Goal: Check status: Check status

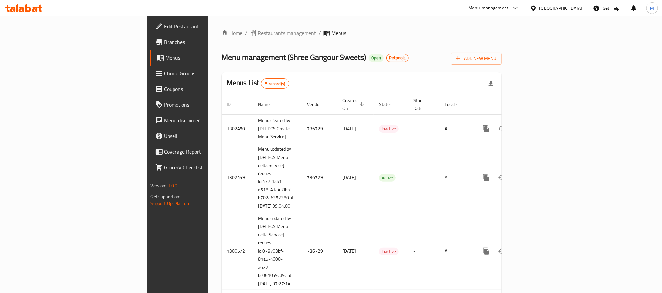
click at [164, 40] on span "Branches" at bounding box center [208, 42] width 88 height 8
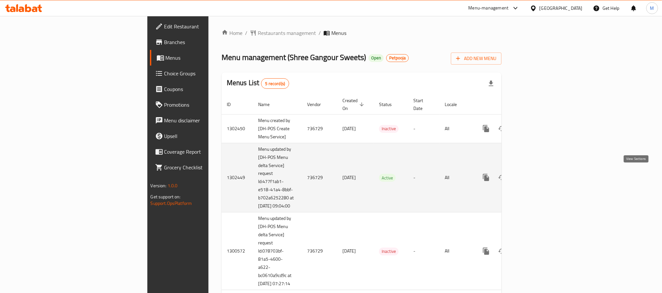
click at [537, 174] on icon "enhanced table" at bounding box center [533, 178] width 8 height 8
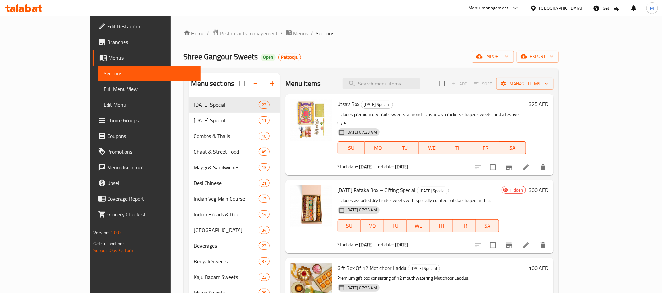
click at [365, 67] on div "Home / Restaurants management / Menus / Sections Shree Gangour Sweets Open Petp…" at bounding box center [371, 216] width 375 height 374
click at [553, 59] on span "export" at bounding box center [538, 57] width 32 height 8
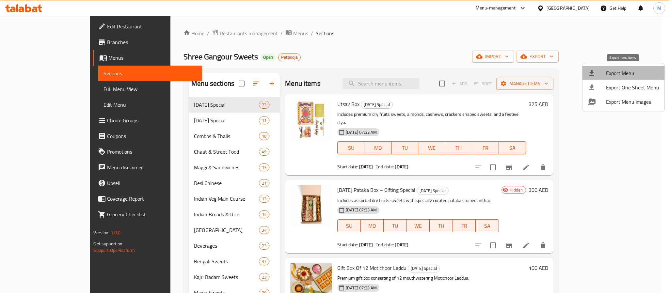
click at [623, 72] on span "Export Menu" at bounding box center [632, 73] width 53 height 8
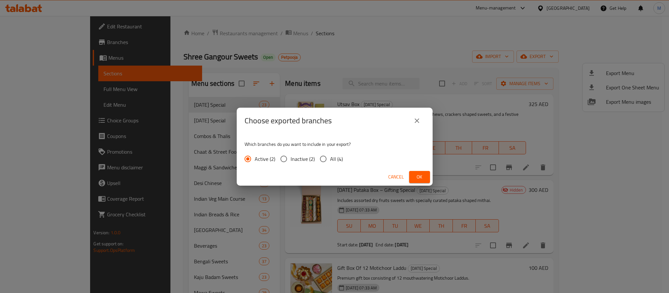
click at [338, 160] on span "All (4)" at bounding box center [336, 159] width 13 height 8
click at [332, 161] on span "All (4)" at bounding box center [336, 159] width 13 height 8
click at [330, 161] on input "All (4)" at bounding box center [323, 159] width 14 height 14
radio input "true"
click at [419, 177] on span "Ok" at bounding box center [419, 177] width 10 height 8
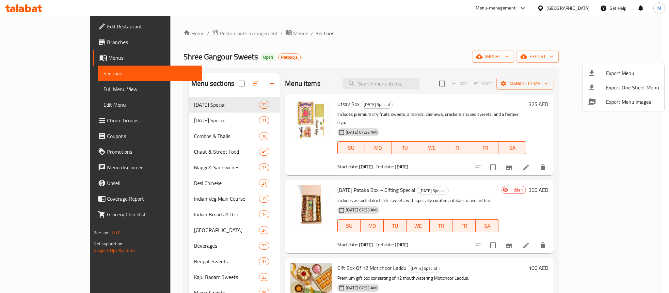
click at [310, 44] on div at bounding box center [334, 146] width 669 height 293
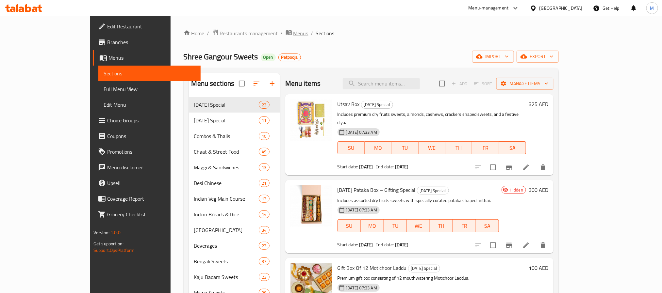
click at [293, 34] on span "Menus" at bounding box center [300, 33] width 15 height 8
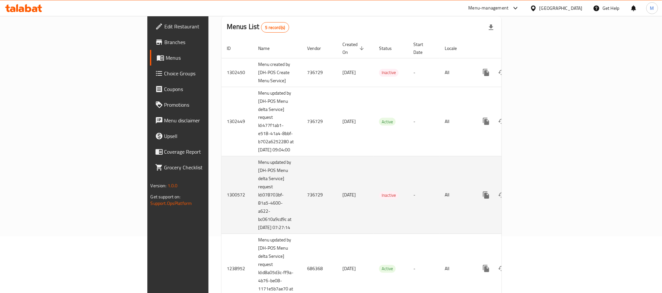
scroll to position [123, 0]
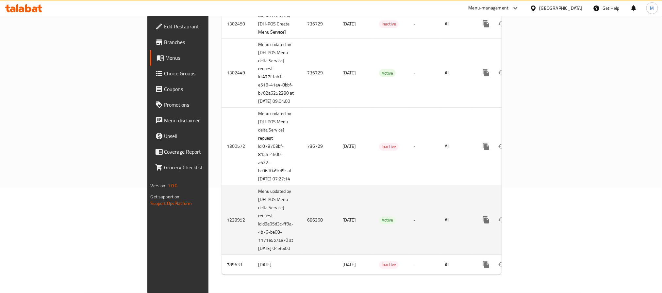
click at [537, 216] on icon "enhanced table" at bounding box center [533, 220] width 8 height 8
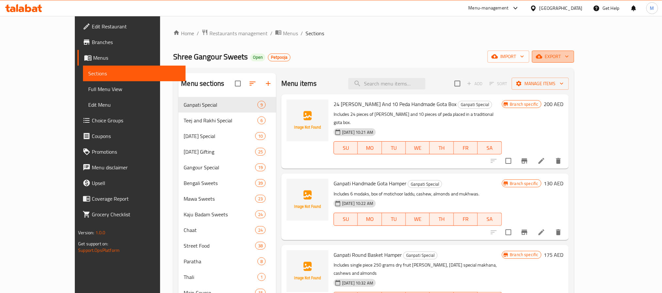
click at [569, 57] on span "export" at bounding box center [553, 57] width 32 height 8
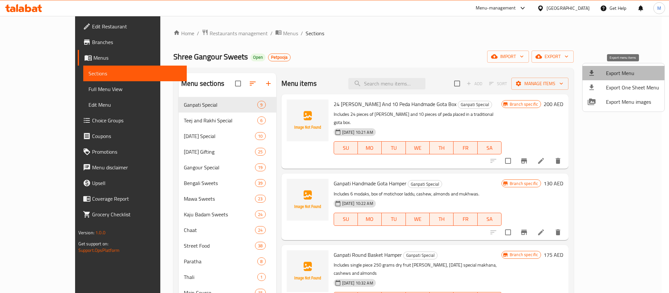
click at [628, 77] on span "Export Menu" at bounding box center [632, 73] width 53 height 8
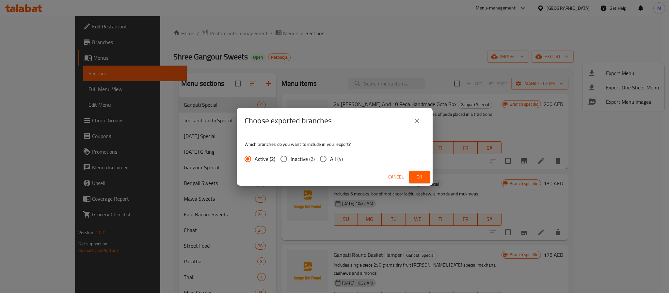
click at [332, 158] on span "All (4)" at bounding box center [336, 159] width 13 height 8
click at [330, 158] on input "All (4)" at bounding box center [323, 159] width 14 height 14
radio input "true"
click at [416, 171] on button "Ok" at bounding box center [419, 177] width 21 height 12
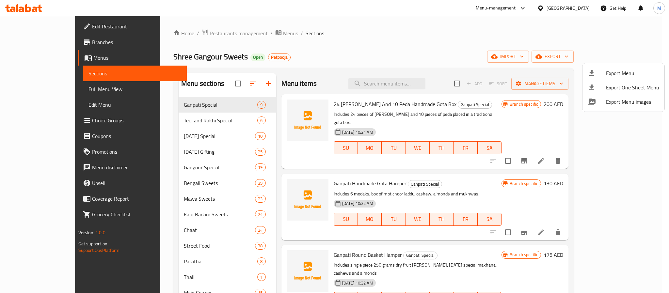
click at [236, 32] on div at bounding box center [334, 146] width 669 height 293
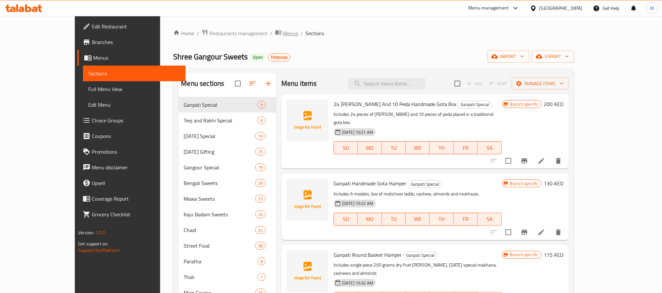
click at [283, 34] on span "Menus" at bounding box center [290, 33] width 15 height 8
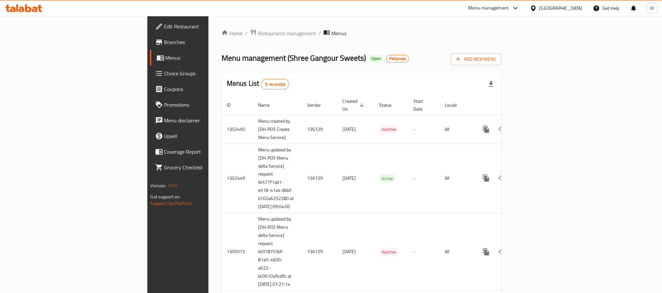
click at [164, 43] on span "Branches" at bounding box center [208, 42] width 88 height 8
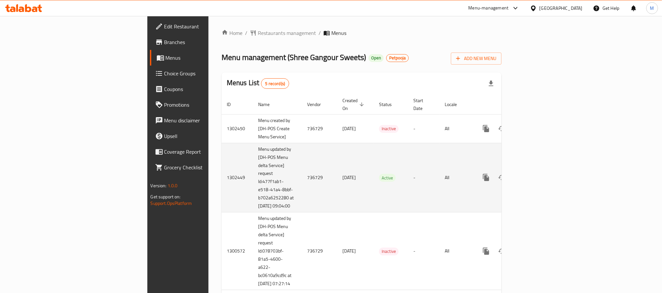
click at [541, 176] on link "enhanced table" at bounding box center [533, 178] width 16 height 16
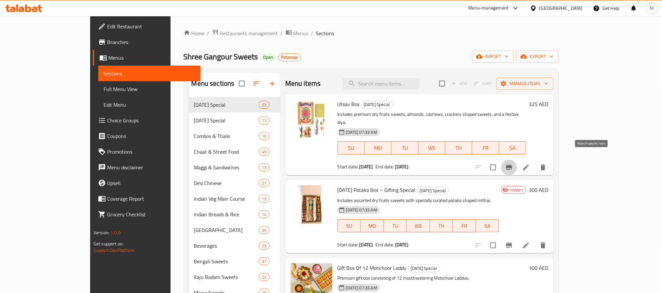
click at [512, 165] on icon "Branch-specific-item" at bounding box center [509, 167] width 6 height 5
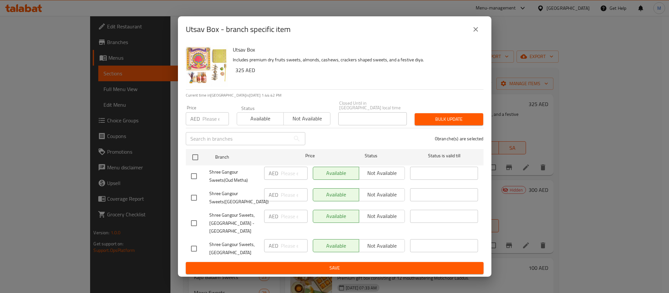
click at [475, 31] on icon "close" at bounding box center [476, 29] width 8 height 8
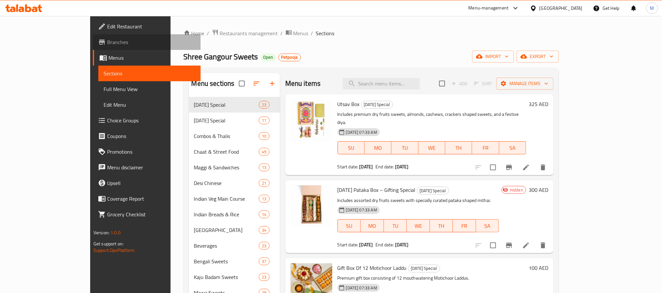
click at [107, 40] on span "Branches" at bounding box center [151, 42] width 88 height 8
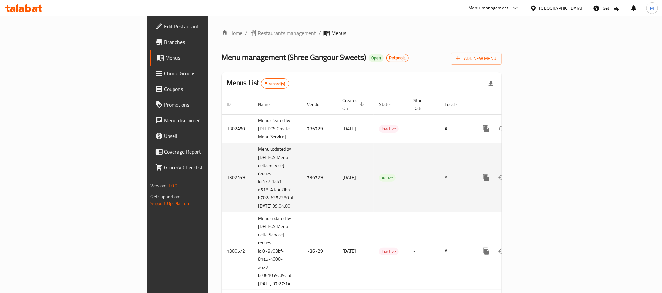
click at [537, 175] on icon "enhanced table" at bounding box center [533, 178] width 8 height 8
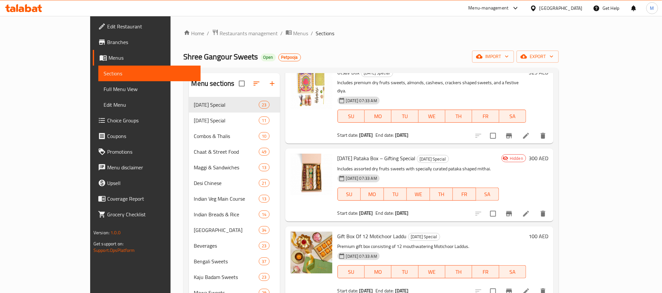
scroll to position [49, 0]
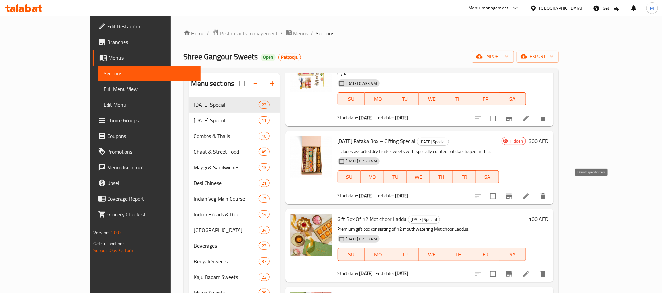
click at [512, 194] on icon "Branch-specific-item" at bounding box center [509, 196] width 6 height 5
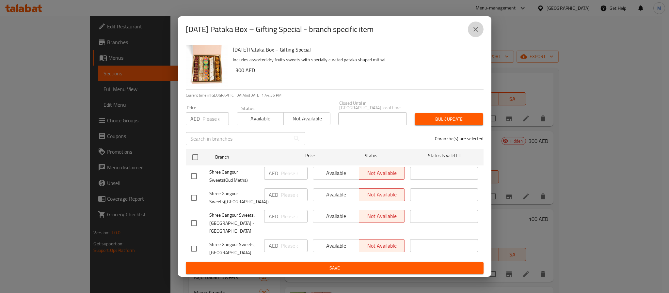
click at [478, 30] on icon "close" at bounding box center [476, 29] width 8 height 8
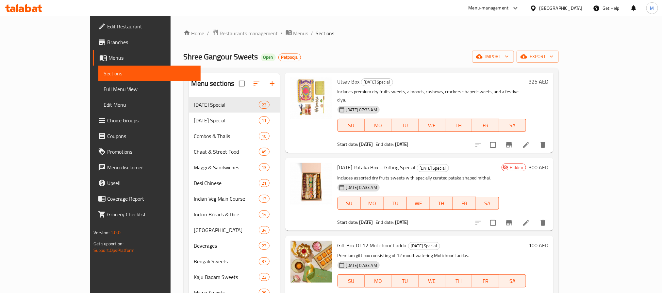
scroll to position [0, 0]
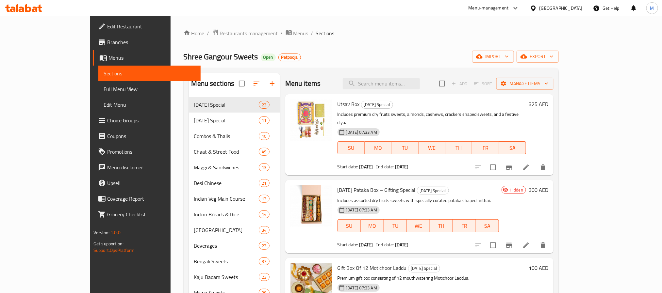
click at [107, 41] on span "Branches" at bounding box center [151, 42] width 88 height 8
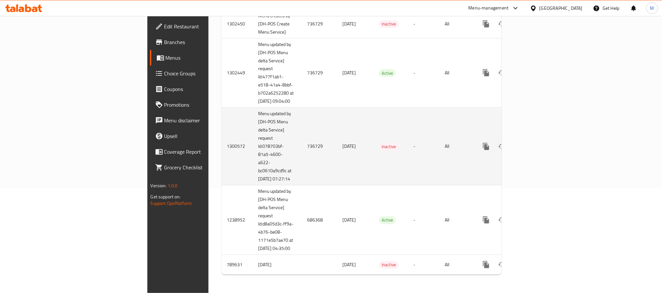
scroll to position [123, 0]
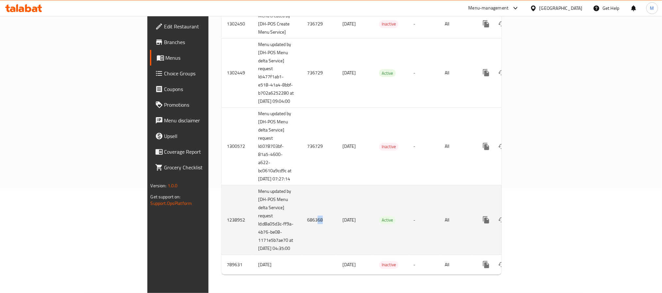
drag, startPoint x: 219, startPoint y: 217, endPoint x: 225, endPoint y: 217, distance: 6.5
click at [302, 217] on td "686368" at bounding box center [319, 221] width 35 height 70
click at [302, 223] on td "686368" at bounding box center [319, 221] width 35 height 70
click at [541, 220] on link "enhanced table" at bounding box center [533, 220] width 16 height 16
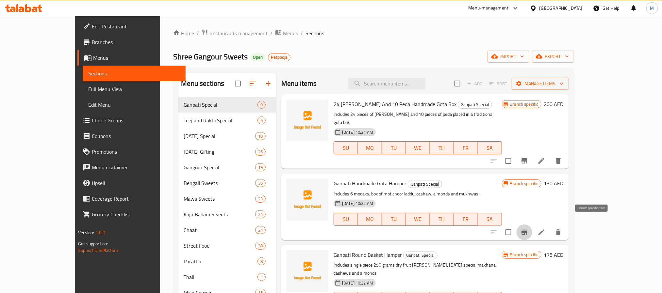
click at [532, 225] on button "Branch-specific-item" at bounding box center [524, 233] width 16 height 16
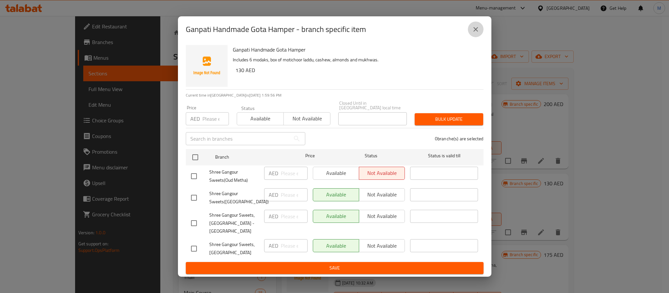
click at [476, 36] on button "close" at bounding box center [476, 30] width 16 height 16
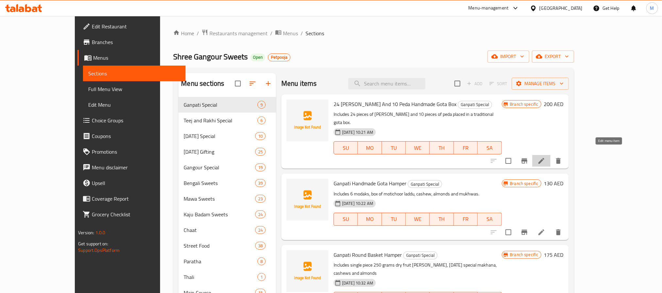
click at [545, 157] on icon at bounding box center [541, 161] width 8 height 8
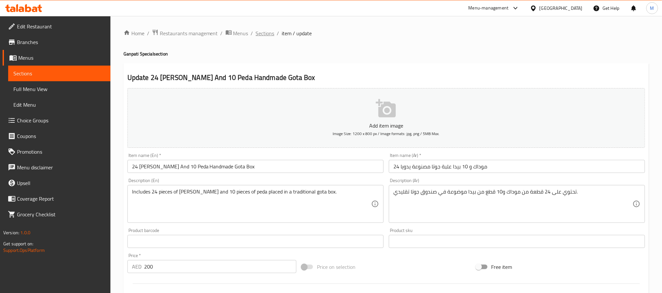
click at [261, 31] on span "Sections" at bounding box center [265, 33] width 19 height 8
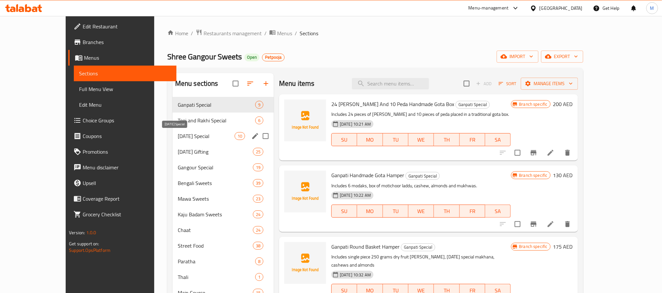
click at [172, 132] on div "Navratri Special 10" at bounding box center [222, 136] width 101 height 16
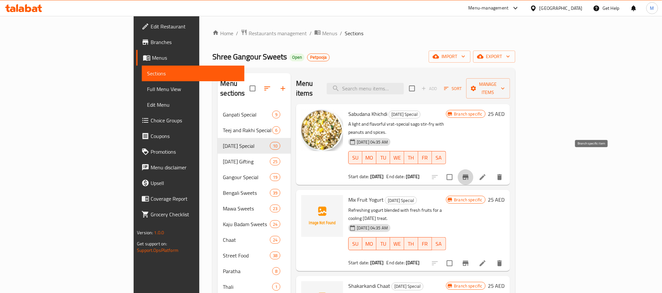
click at [468, 175] on icon "Branch-specific-item" at bounding box center [465, 177] width 6 height 5
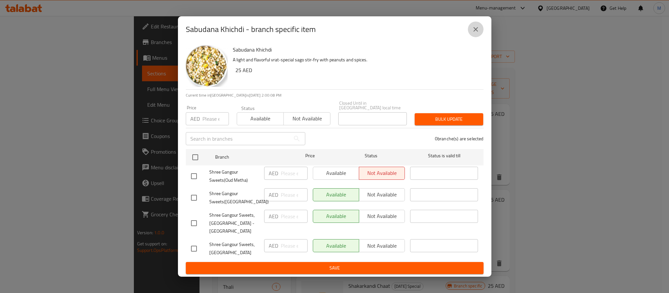
click at [480, 35] on button "close" at bounding box center [476, 30] width 16 height 16
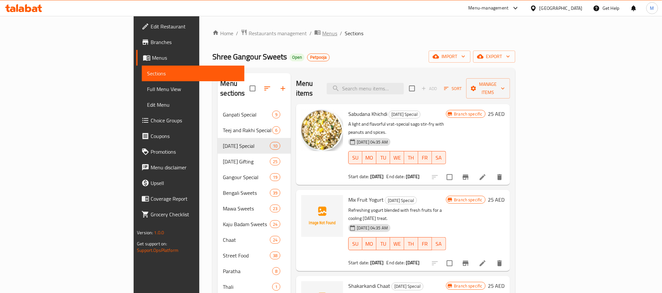
click at [322, 33] on span "Menus" at bounding box center [329, 33] width 15 height 8
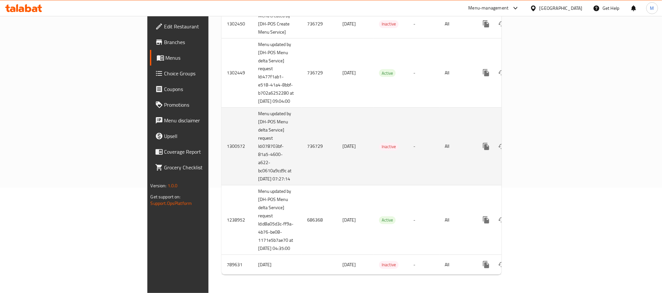
scroll to position [123, 0]
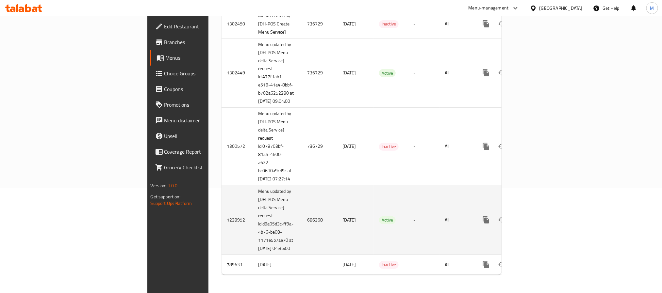
click at [302, 217] on td "686368" at bounding box center [319, 221] width 35 height 70
click at [337, 216] on td "18/06/2024" at bounding box center [355, 221] width 37 height 70
click at [525, 219] on button "enhanced table" at bounding box center [517, 220] width 16 height 16
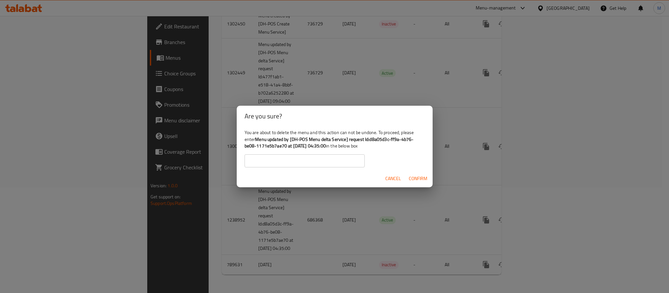
click at [390, 175] on span "Cancel" at bounding box center [393, 179] width 16 height 8
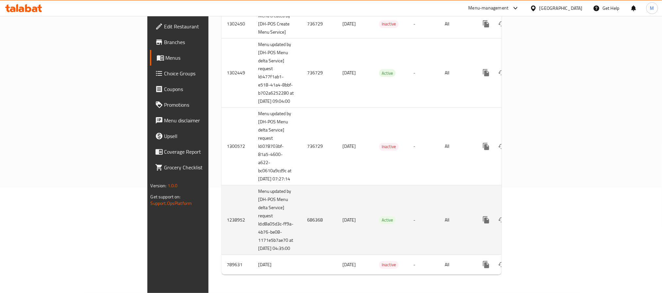
click at [221, 216] on td "1238952" at bounding box center [236, 221] width 31 height 70
copy td "1238952"
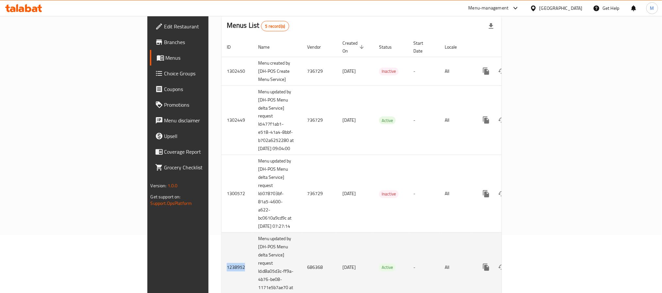
scroll to position [0, 0]
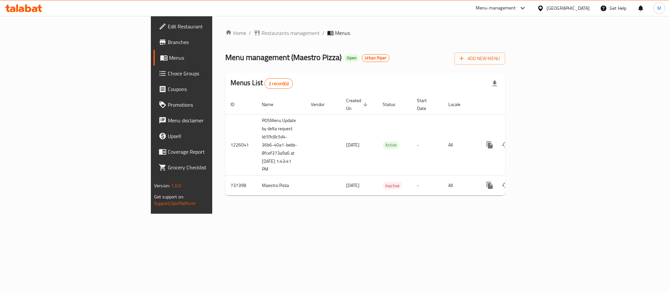
click at [338, 214] on div "Home / Restaurants management / Menus Menu management ( Maestro Pizza ) Open Ur…" at bounding box center [365, 115] width 306 height 198
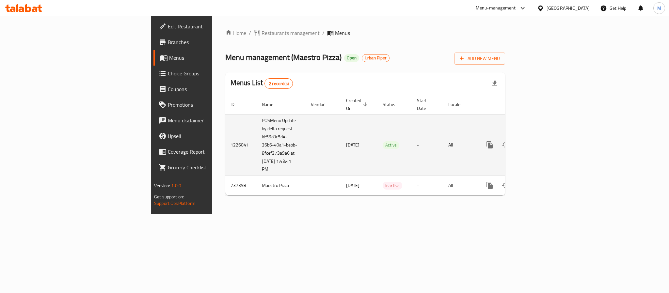
click at [257, 128] on td "POSMenu Update by delta request Id:59c8c5d4-36b6-40a1-bebb-8fcef373a9a6 at [DAT…" at bounding box center [281, 144] width 49 height 61
drag, startPoint x: 167, startPoint y: 128, endPoint x: 186, endPoint y: 160, distance: 36.9
click at [257, 160] on td "POSMenu Update by delta request Id:59c8c5d4-36b6-40a1-bebb-8fcef373a9a6 at [DAT…" at bounding box center [281, 144] width 49 height 61
copy td "59c8c5d4-36b6-40a1-bebb-8fcef373a9a6 at [DATE] 1:43:41 PM"
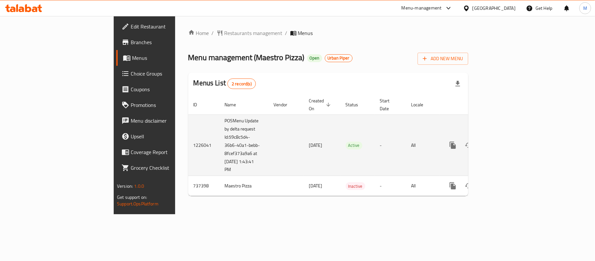
copy td "59c8c5d4-36b6-40a1-bebb-8fcef373a9a6 at [DATE] 1:43:41 PM"
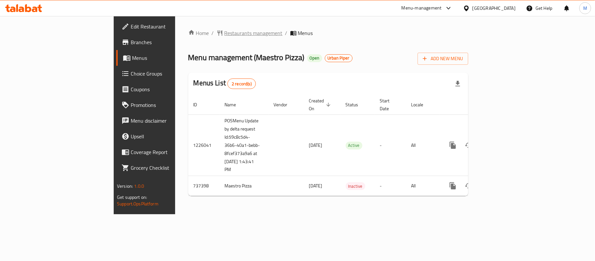
click at [224, 34] on span "Restaurants management" at bounding box center [253, 33] width 58 height 8
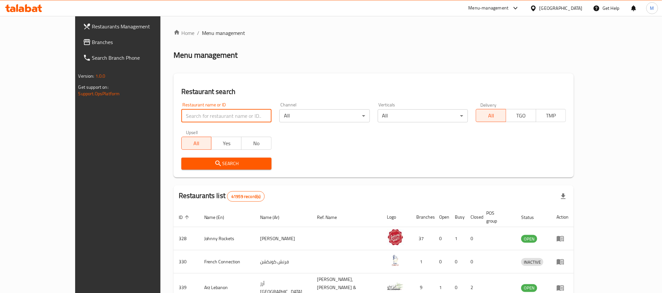
click at [181, 111] on input "search" at bounding box center [226, 115] width 90 height 13
paste input "675687"
type input "675687"
click button "Search" at bounding box center [226, 164] width 90 height 12
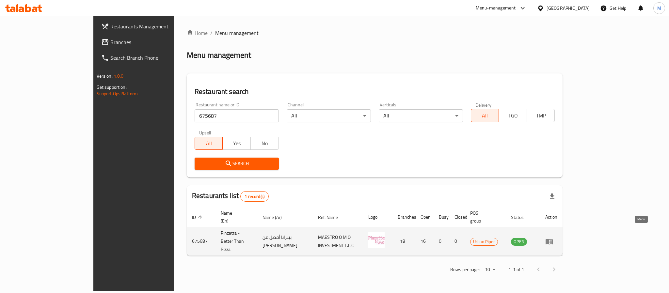
click at [557, 238] on link "enhanced table" at bounding box center [551, 242] width 12 height 8
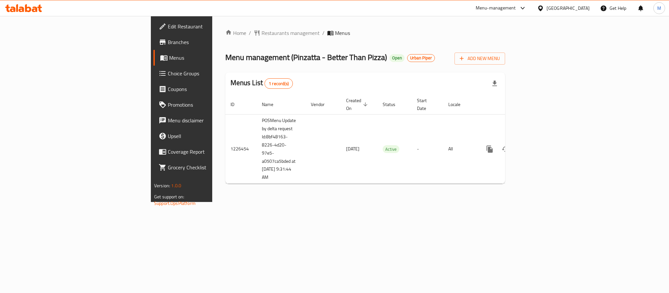
click at [270, 202] on div "Home / Restaurants management / Menus Menu management ( Pinzatta - Better Than …" at bounding box center [365, 109] width 306 height 186
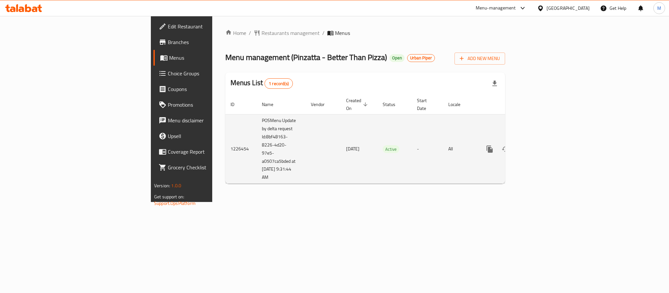
click at [257, 132] on td "POSMenu Update by delta request Id:8bf48163-8226-4d20-97e5-a0507ca5bded at [DAT…" at bounding box center [281, 149] width 49 height 70
drag, startPoint x: 165, startPoint y: 132, endPoint x: 187, endPoint y: 174, distance: 47.9
click at [257, 174] on td "POSMenu Update by delta request Id:8bf48163-8226-4d20-97e5-a0507ca5bded at [DAT…" at bounding box center [281, 149] width 49 height 70
copy td ":8bf48163-8226-4d20-97e5-a0507ca5bded at [DATE] 9:31:44 AM"
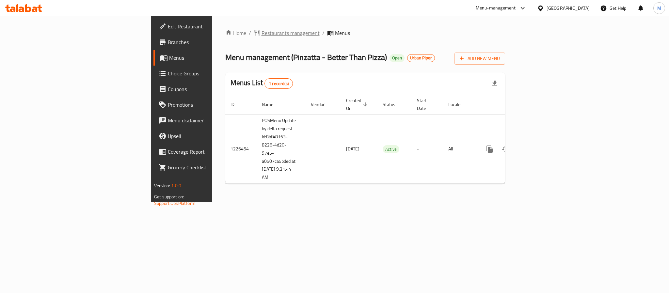
click at [262, 34] on span "Restaurants management" at bounding box center [291, 33] width 58 height 8
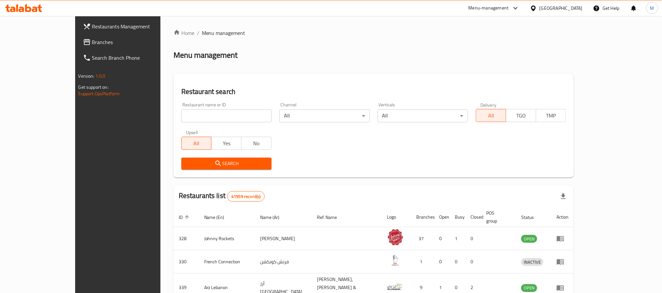
click at [197, 119] on input "search" at bounding box center [226, 115] width 90 height 13
paste input "672156"
type input "672156"
click button "Search" at bounding box center [226, 164] width 90 height 12
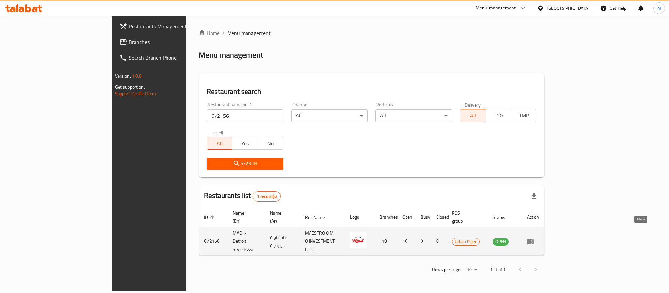
click at [535, 239] on icon "enhanced table" at bounding box center [530, 242] width 7 height 6
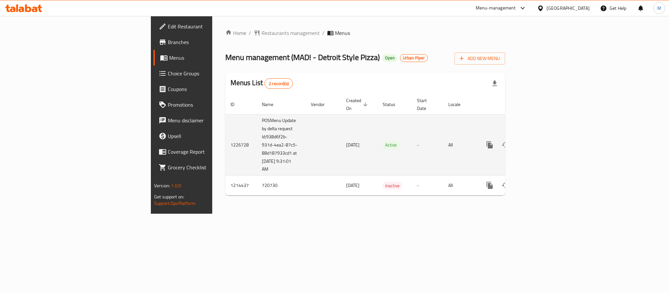
click at [257, 128] on td "POSMenu Update by delta request Id:938d6f2b-931d-4ea2-87c5-88d187933cd1 at [DAT…" at bounding box center [281, 144] width 49 height 61
drag, startPoint x: 166, startPoint y: 128, endPoint x: 185, endPoint y: 160, distance: 37.0
click at [257, 160] on td "POSMenu Update by delta request Id:938d6f2b-931d-4ea2-87c5-88d187933cd1 at [DAT…" at bounding box center [281, 144] width 49 height 61
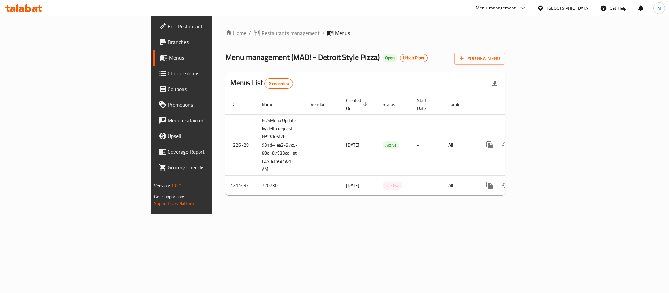
copy td "938d6f2b-931d-4ea2-87c5-88d187933cd1 at [DATE] 9:31:01 AM"
click at [262, 31] on span "Restaurants management" at bounding box center [291, 33] width 58 height 8
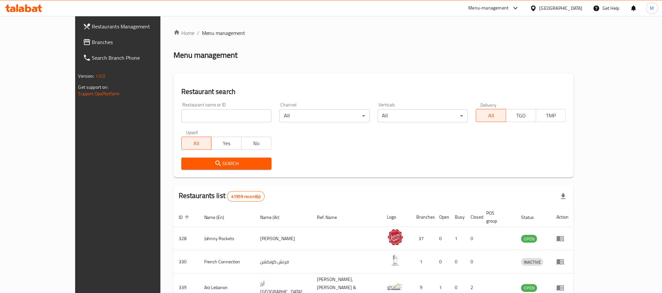
click at [177, 125] on div "Restaurant name or ID Restaurant name or ID" at bounding box center [226, 113] width 98 height 28
click at [177, 122] on div "Restaurant name or ID Restaurant name or ID" at bounding box center [226, 113] width 98 height 28
click at [181, 119] on input "search" at bounding box center [226, 115] width 90 height 13
paste input "703163"
type input "703163"
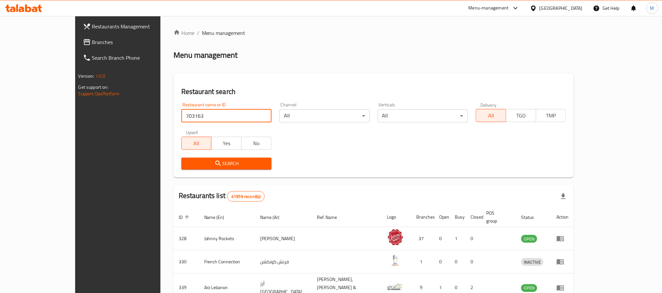
click button "Search" at bounding box center [226, 164] width 90 height 12
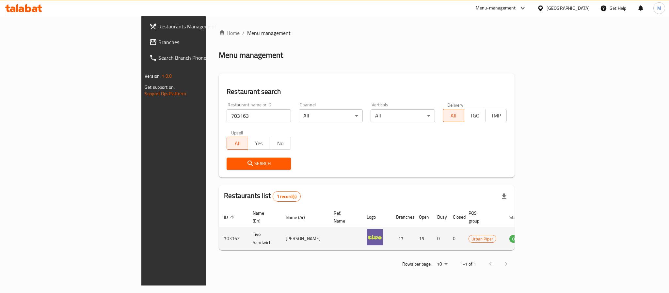
click at [556, 235] on link "enhanced table" at bounding box center [550, 239] width 12 height 8
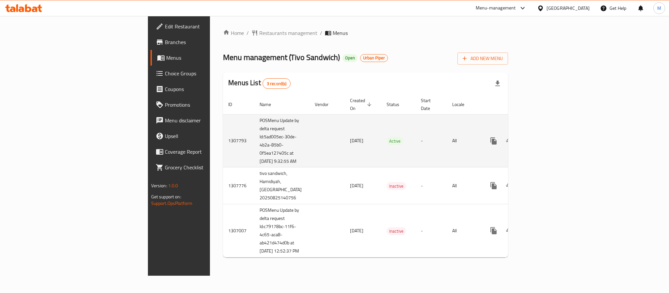
click at [254, 131] on td "POSMenu Update by delta request Id:5ad005ec-30de-4b2a-85b0-0f5ea127405c at [DAT…" at bounding box center [281, 140] width 55 height 53
drag, startPoint x: 166, startPoint y: 131, endPoint x: 188, endPoint y: 163, distance: 39.2
click at [254, 163] on td "POSMenu Update by delta request Id:5ad005ec-30de-4b2a-85b0-0f5ea127405c at [DAT…" at bounding box center [281, 140] width 55 height 53
copy td "5ad005ec-30de-4b2a-85b0-0f5ea127405c at [DATE] 9:32:55 AM"
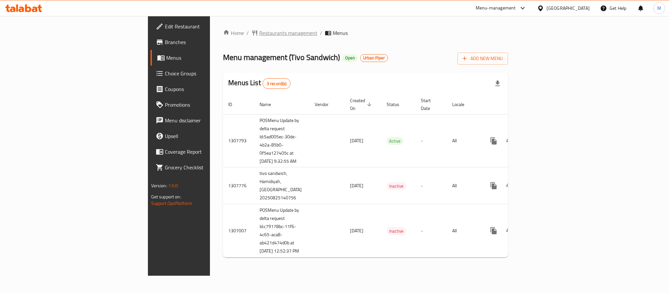
click at [259, 34] on span "Restaurants management" at bounding box center [288, 33] width 58 height 8
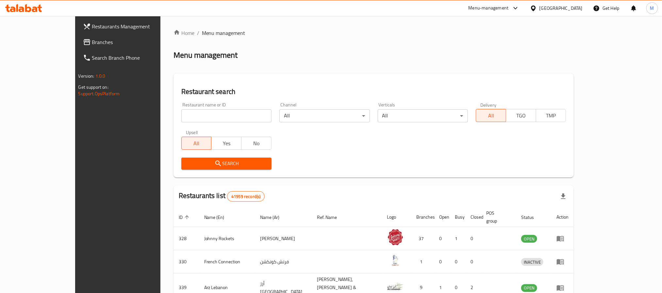
click at [181, 118] on input "search" at bounding box center [226, 115] width 90 height 13
paste input "647490"
type input "647490"
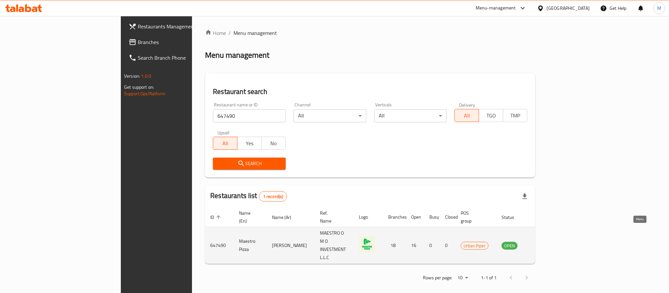
click at [543, 243] on icon "enhanced table" at bounding box center [539, 246] width 7 height 6
